Goal: Transaction & Acquisition: Purchase product/service

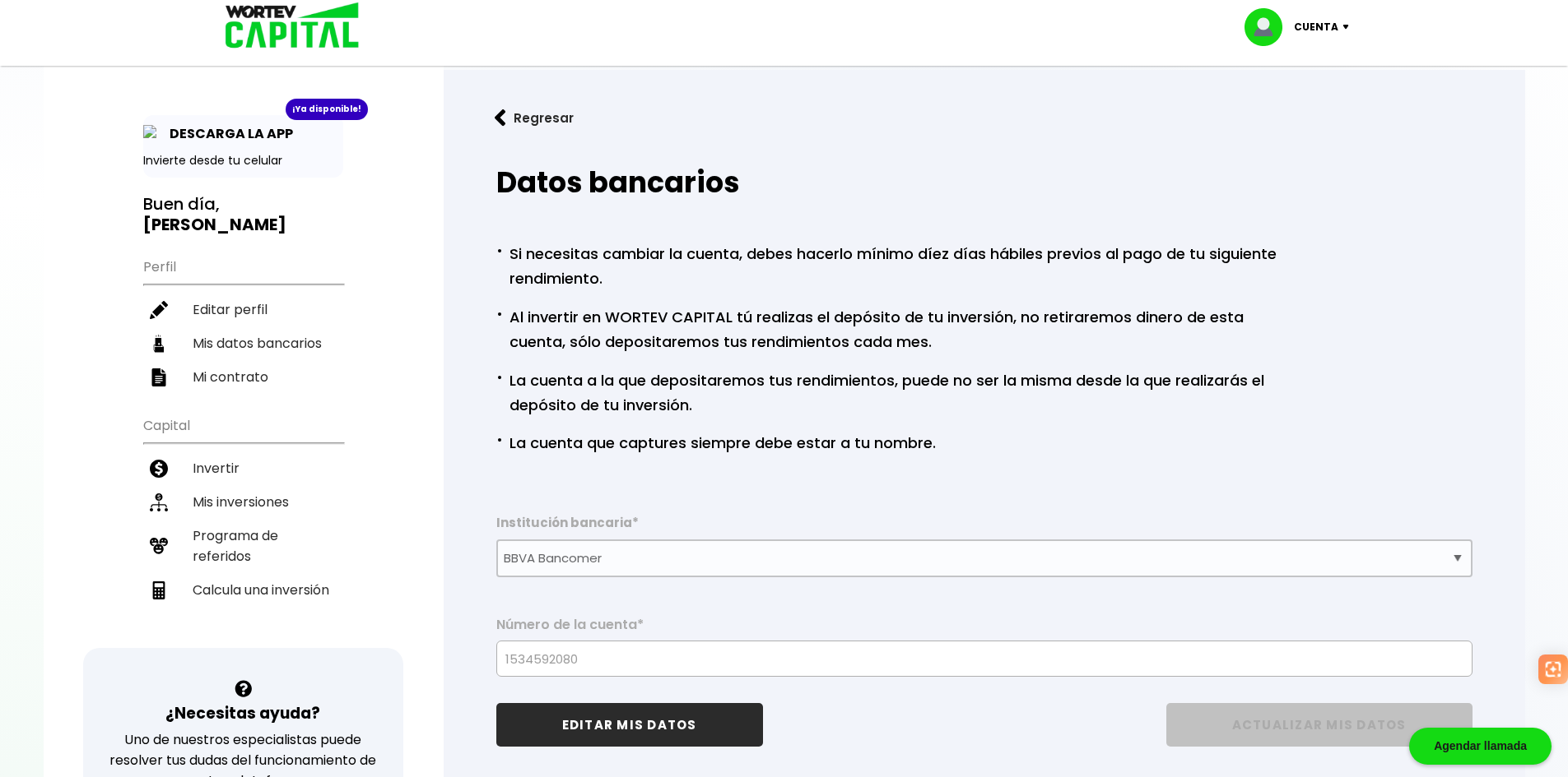
select select "BBVA Bancomer"
click at [248, 334] on li "Mis datos bancarios" at bounding box center [243, 343] width 200 height 33
click at [250, 375] on li "Mi contrato" at bounding box center [243, 377] width 200 height 33
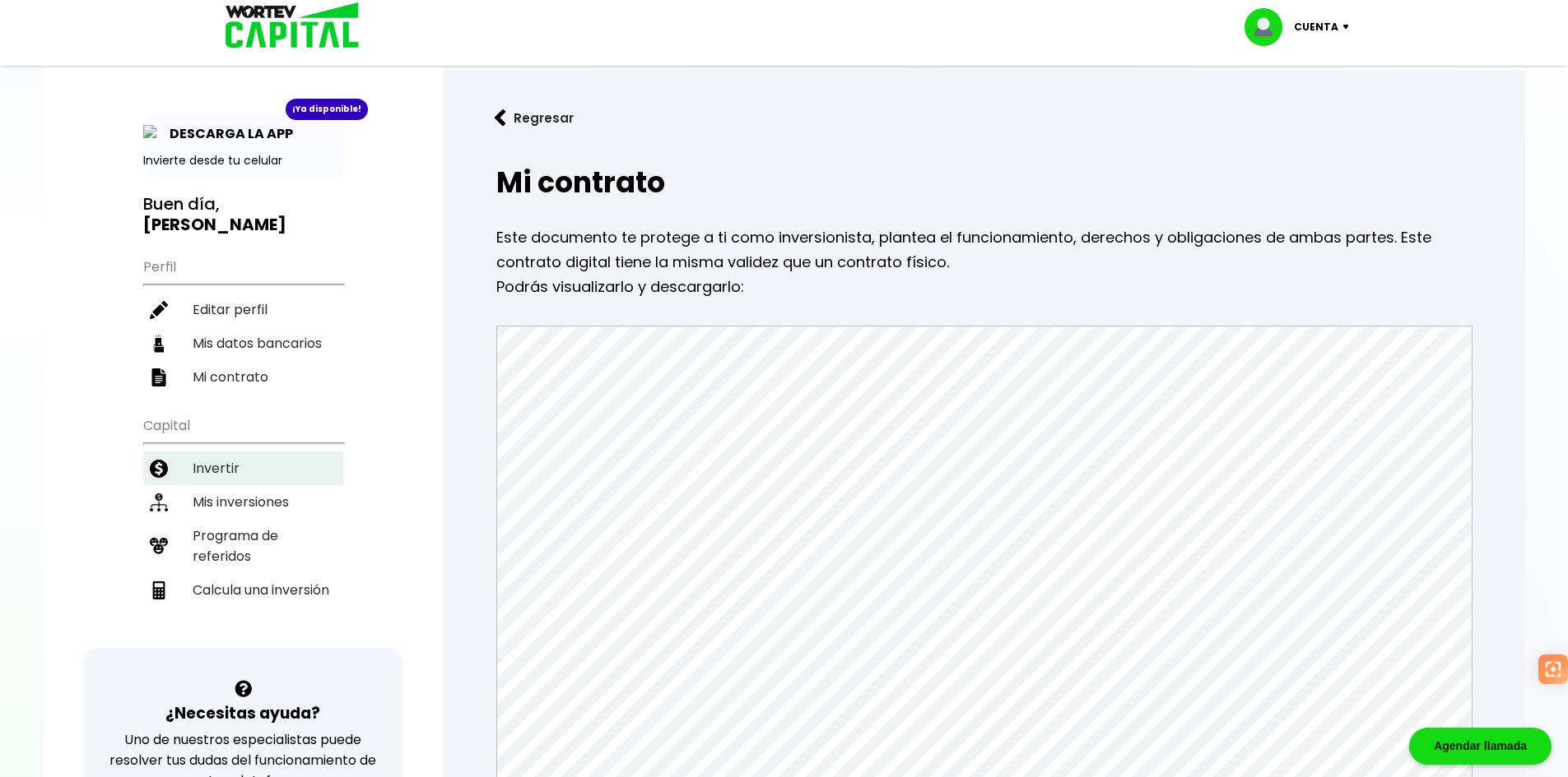
click at [203, 463] on li "Invertir" at bounding box center [243, 468] width 200 height 33
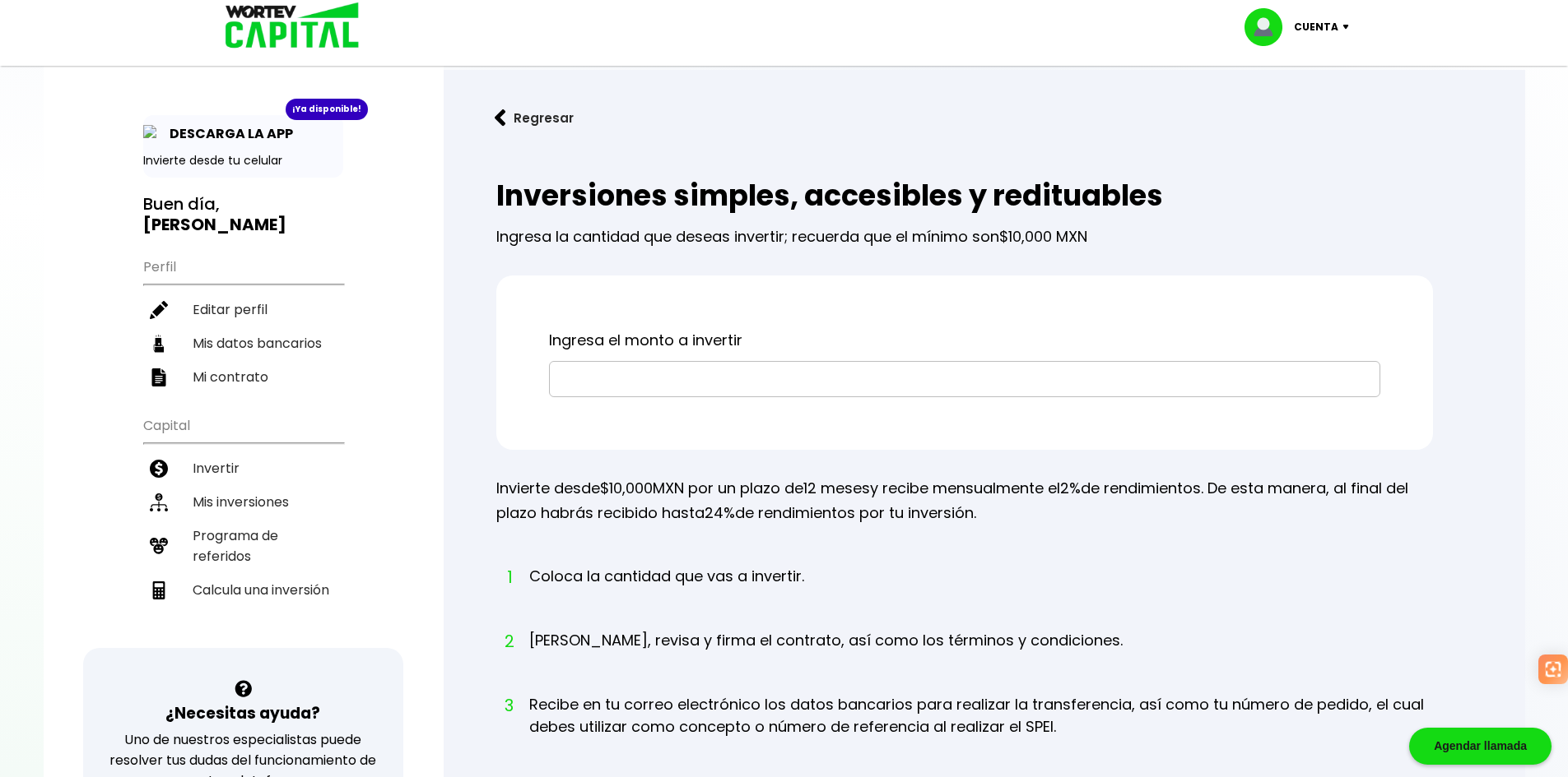
click at [758, 387] on input "text" at bounding box center [964, 379] width 816 height 34
click at [847, 450] on div "Inversiones simples, accesibles y redituables Ingresa la cantidad que deseas in…" at bounding box center [985, 595] width 1029 height 884
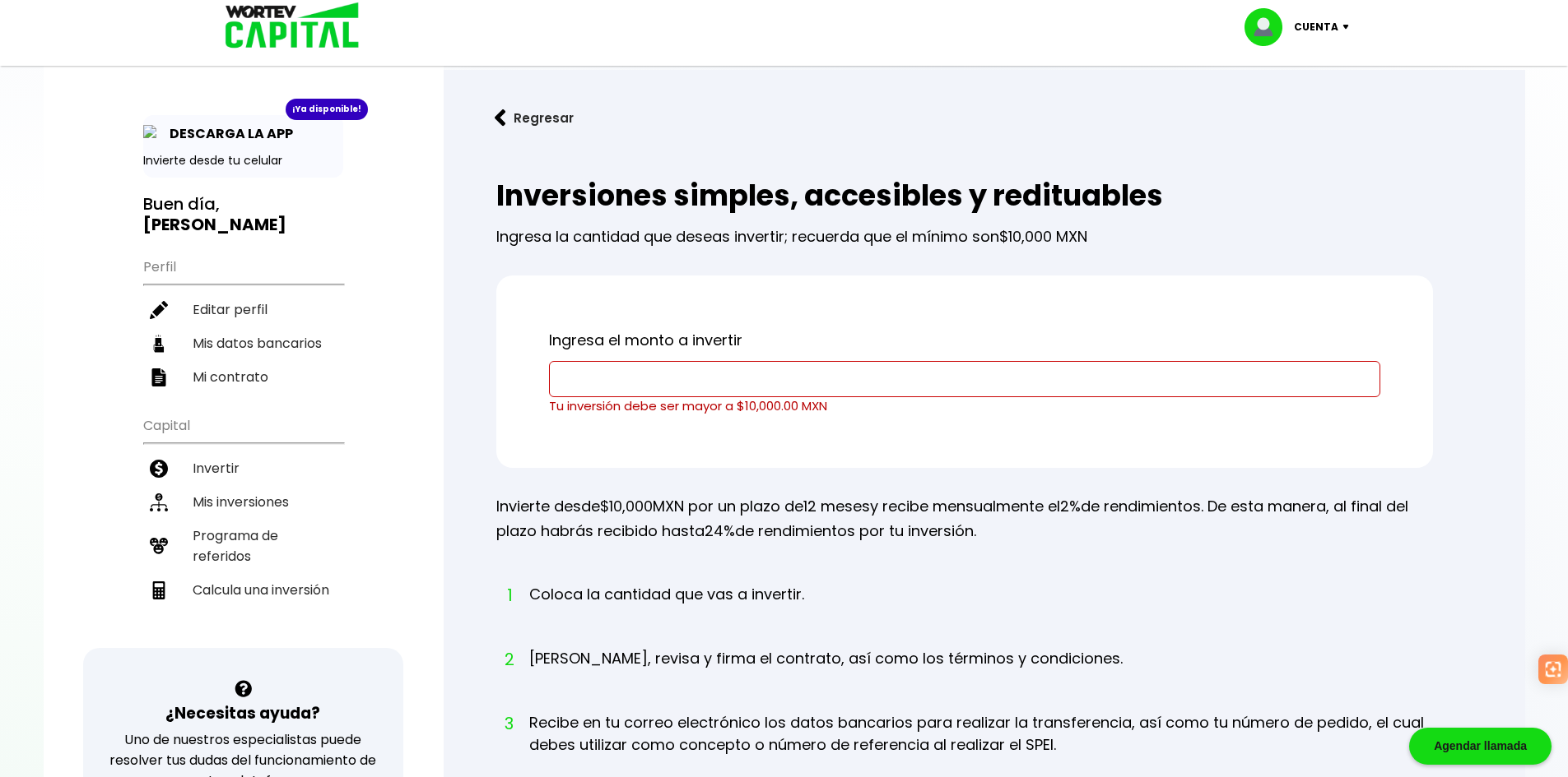
click at [765, 291] on div "Ingresa el monto a invertir Tu inversión debe ser mayor a $10,000.00 MXN" at bounding box center [964, 372] width 936 height 193
drag, startPoint x: 216, startPoint y: 218, endPoint x: 236, endPoint y: 222, distance: 20.4
click at [236, 222] on h3 "Buen día, [PERSON_NAME]" at bounding box center [243, 214] width 200 height 41
click at [235, 225] on h3 "Buen día, [PERSON_NAME]" at bounding box center [243, 214] width 200 height 41
drag, startPoint x: 212, startPoint y: 222, endPoint x: 115, endPoint y: 195, distance: 100.7
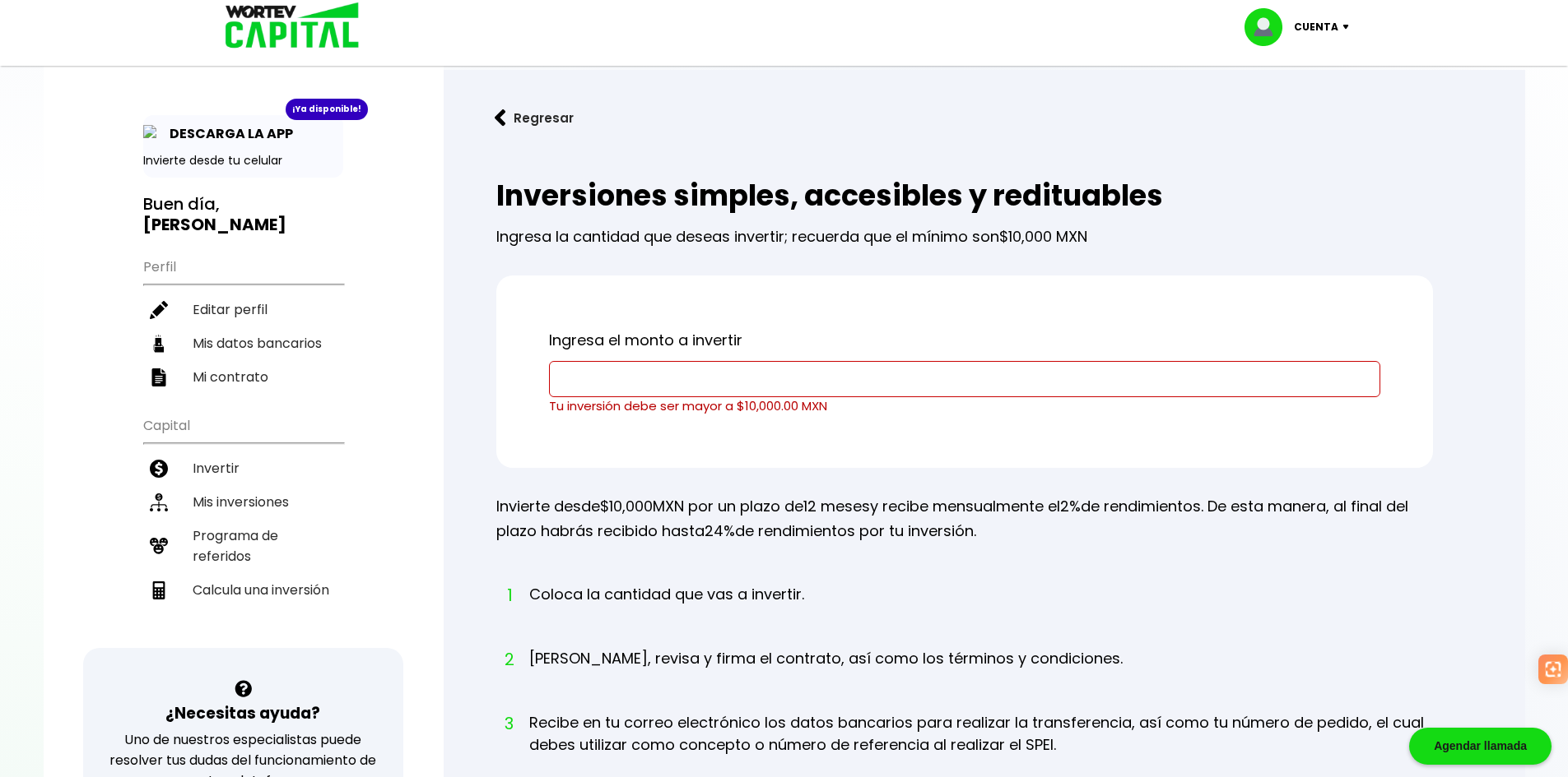
click at [115, 195] on div "¡Ya disponible! DESCARGA LA APP Invierte desde tu celular Buen día, [PERSON_NAM…" at bounding box center [243, 538] width 400 height 1044
click at [227, 218] on h3 "Buen día, [PERSON_NAME]" at bounding box center [243, 214] width 200 height 41
click at [233, 231] on h3 "Buen día, [PERSON_NAME]" at bounding box center [243, 214] width 200 height 41
drag, startPoint x: 145, startPoint y: 201, endPoint x: 239, endPoint y: 226, distance: 97.3
click at [239, 226] on h3 "Buen día, [PERSON_NAME]" at bounding box center [243, 214] width 200 height 41
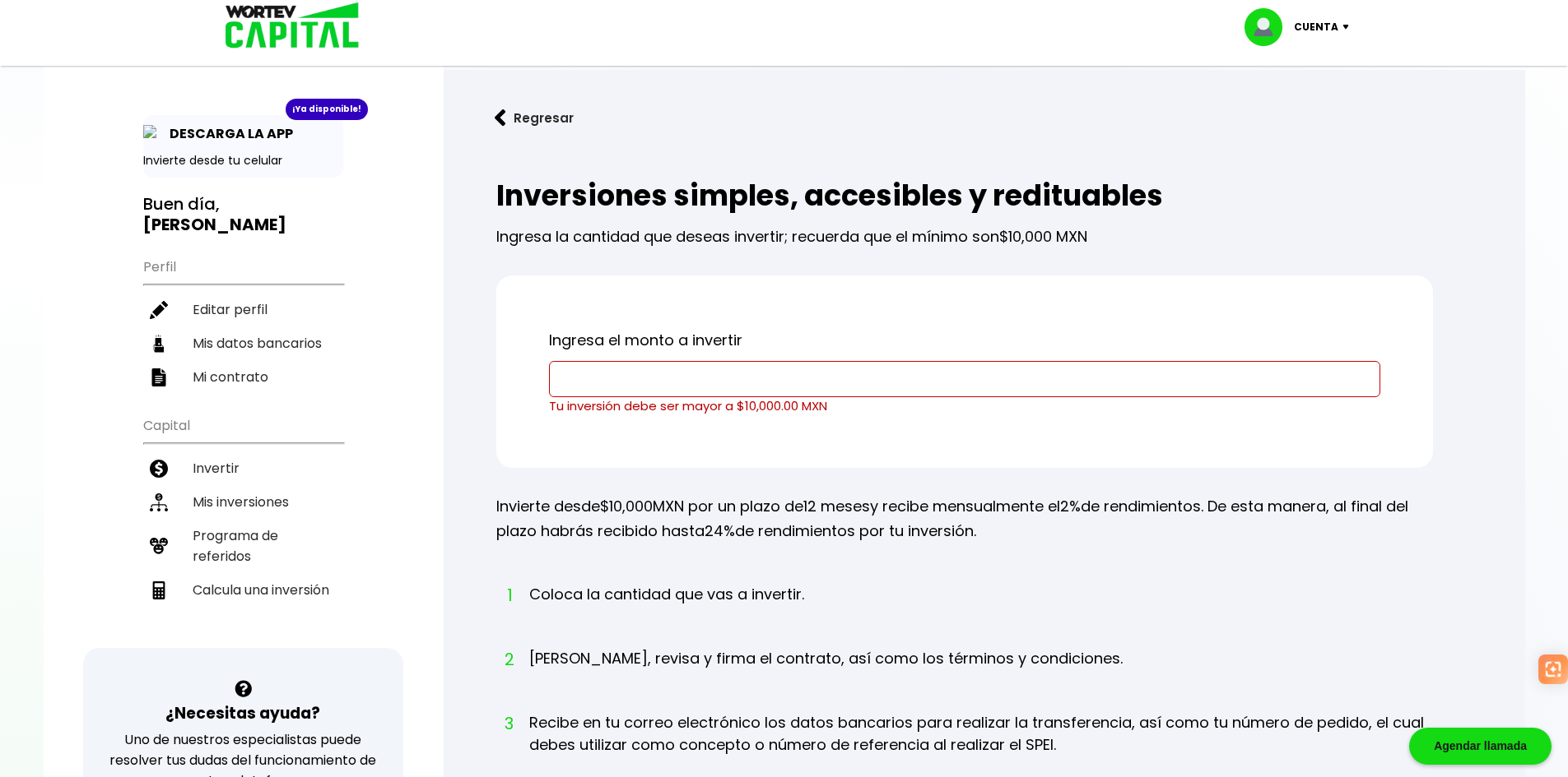
click at [262, 231] on h3 "Buen día, [PERSON_NAME]" at bounding box center [243, 214] width 200 height 41
click at [1311, 24] on p "Cuenta" at bounding box center [1315, 27] width 44 height 25
click at [316, 99] on div "¡Ya disponible!" at bounding box center [327, 109] width 83 height 22
